Goal: Information Seeking & Learning: Learn about a topic

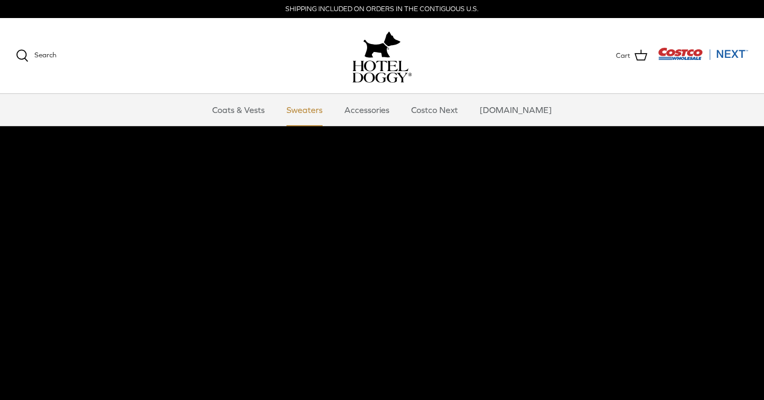
click at [308, 114] on link "Sweaters" at bounding box center [304, 110] width 55 height 32
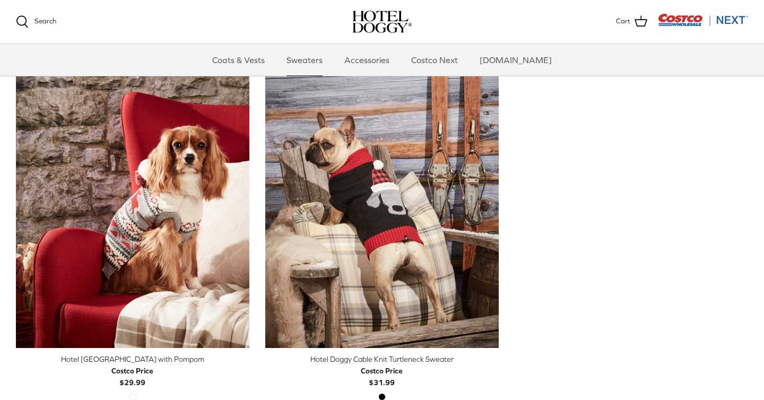
scroll to position [270, 0]
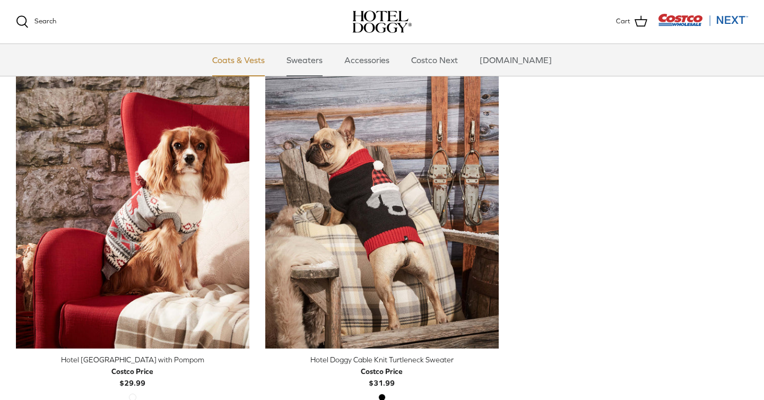
click at [263, 55] on link "Coats & Vests" at bounding box center [239, 60] width 72 height 32
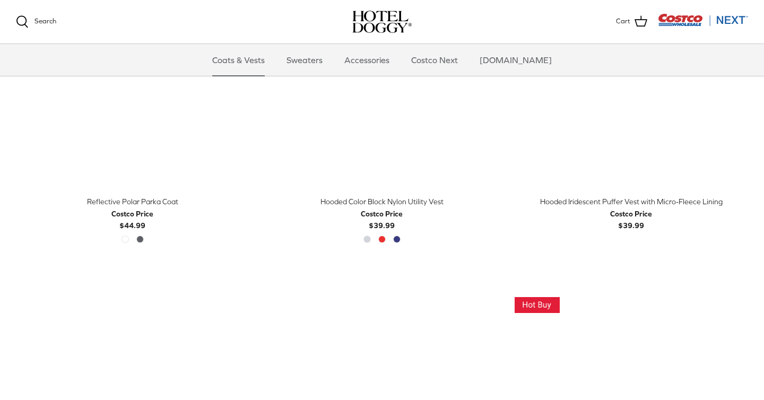
scroll to position [1009, 0]
